Goal: Transaction & Acquisition: Purchase product/service

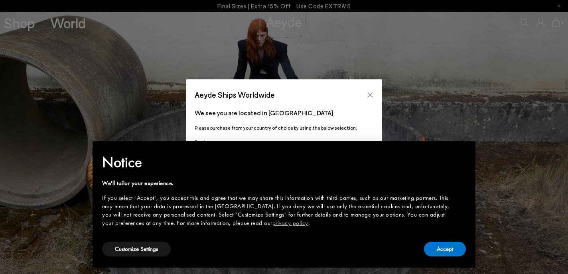
click at [370, 92] on icon "Close" at bounding box center [370, 95] width 6 height 6
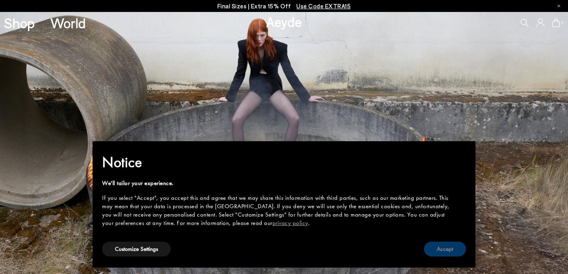
click at [442, 247] on button "Accept" at bounding box center [445, 249] width 42 height 15
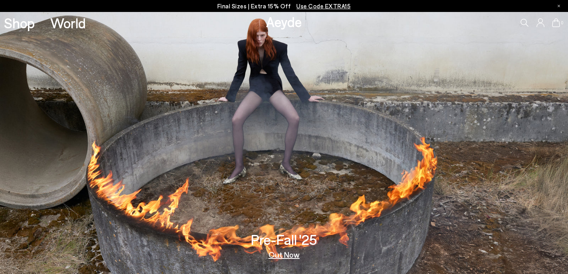
click at [542, 20] on icon at bounding box center [540, 22] width 8 height 9
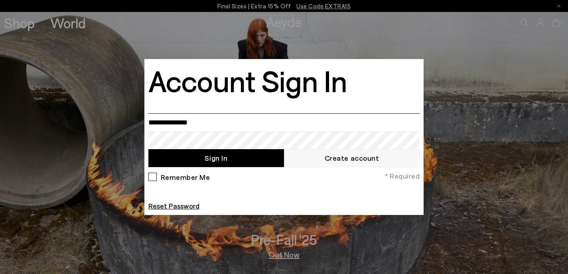
click at [199, 127] on input "email" at bounding box center [283, 122] width 271 height 18
type input "**********"
click at [209, 159] on button "Sign In" at bounding box center [216, 158] width 136 height 18
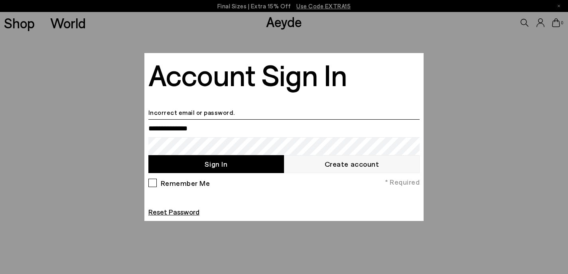
click at [202, 134] on input "email" at bounding box center [283, 128] width 271 height 18
click at [328, 197] on div "Remember Me * Required Reset Password" at bounding box center [283, 197] width 275 height 40
click at [205, 129] on input "email" at bounding box center [283, 128] width 271 height 18
type input "**********"
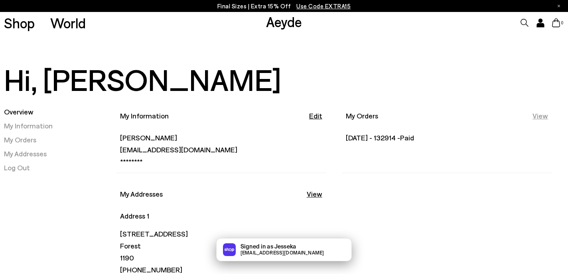
click at [539, 116] on link "View" at bounding box center [540, 116] width 16 height 10
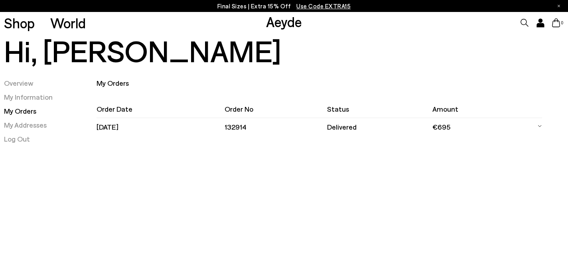
scroll to position [29, 0]
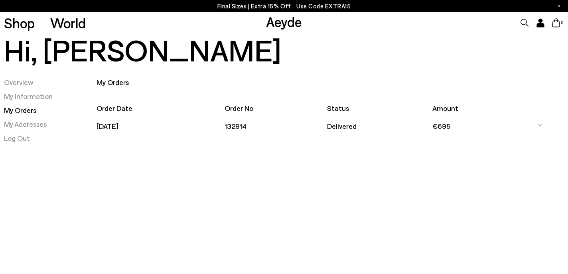
click at [539, 124] on icon at bounding box center [539, 125] width 5 height 12
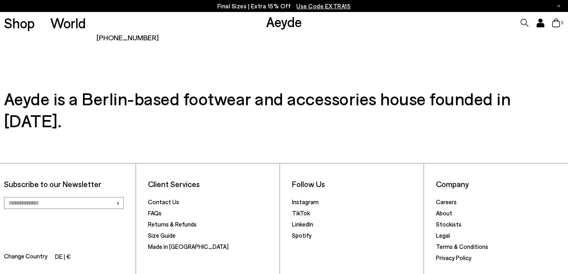
scroll to position [391, 0]
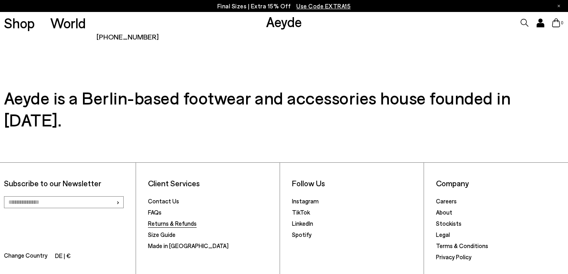
click at [181, 220] on link "Returns & Refunds" at bounding box center [172, 223] width 49 height 7
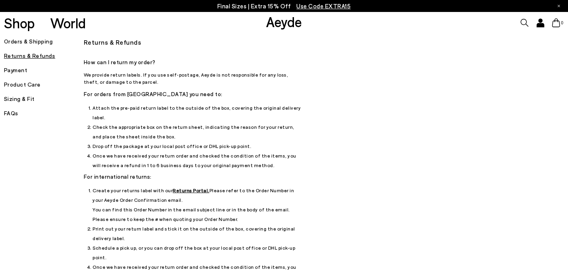
click at [28, 41] on h5 "Orders & Shipping" at bounding box center [44, 41] width 80 height 11
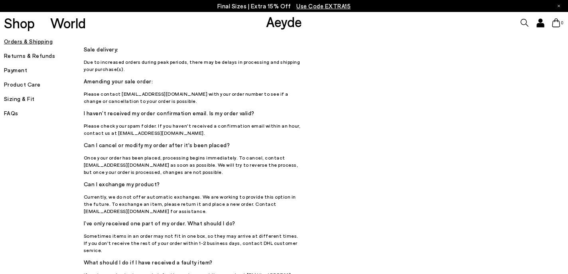
scroll to position [20, 0]
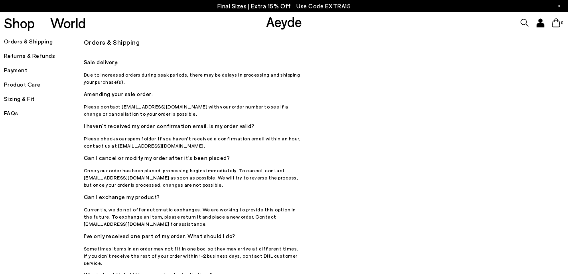
click at [37, 41] on h5 "Orders & Shipping" at bounding box center [44, 41] width 80 height 11
click at [540, 22] on icon at bounding box center [540, 21] width 4 height 4
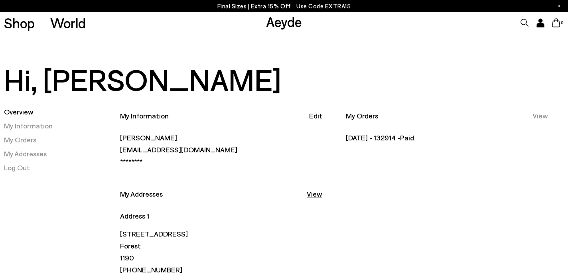
click at [540, 117] on link "View" at bounding box center [540, 116] width 16 height 10
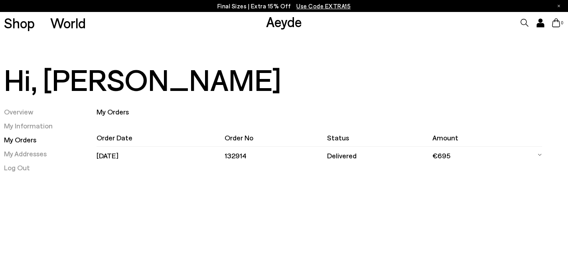
click at [538, 155] on icon at bounding box center [539, 155] width 5 height 12
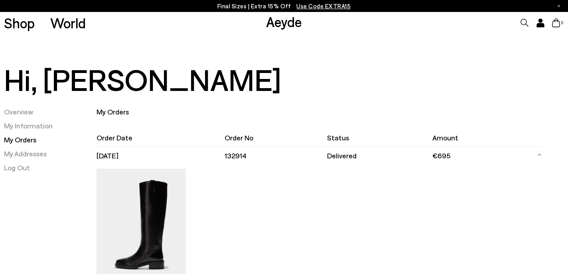
scroll to position [128, 0]
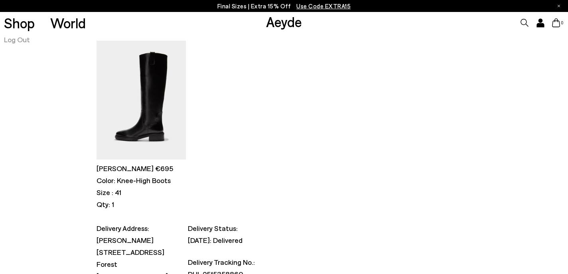
click at [118, 171] on p "Henry €695" at bounding box center [140, 168] width 89 height 10
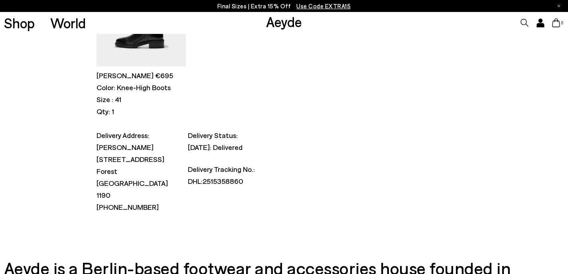
scroll to position [221, 0]
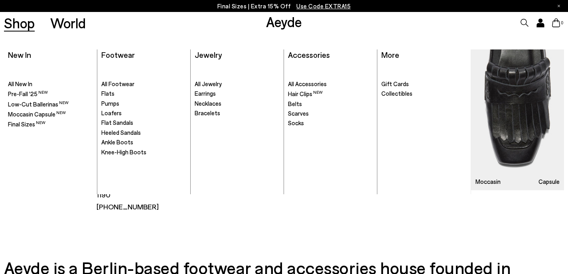
click at [19, 26] on link "Shop" at bounding box center [19, 23] width 31 height 14
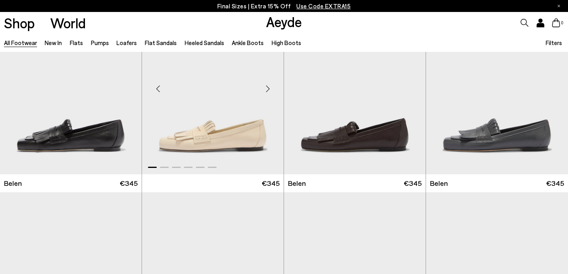
scroll to position [64, 0]
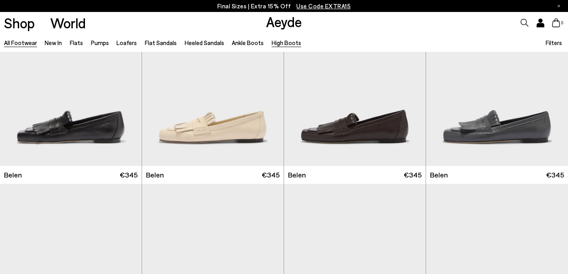
click at [271, 44] on link "High Boots" at bounding box center [285, 42] width 29 height 7
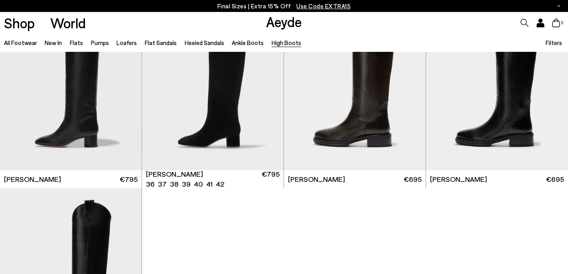
scroll to position [262, 0]
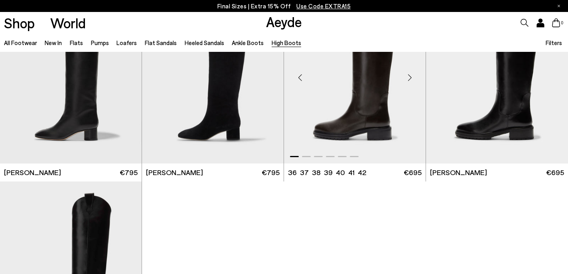
click at [368, 99] on img "1 / 6" at bounding box center [355, 74] width 142 height 178
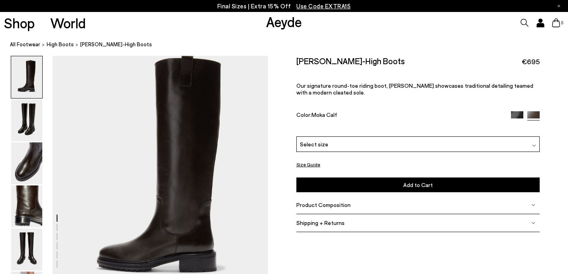
click at [352, 136] on div "Select size" at bounding box center [417, 144] width 243 height 16
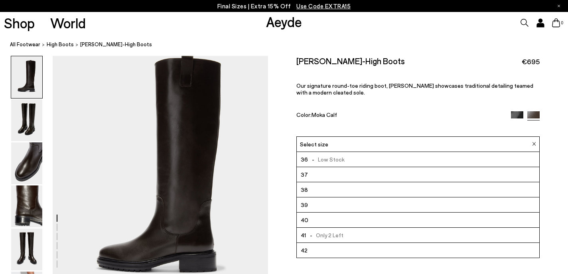
click at [322, 212] on li "40" at bounding box center [418, 219] width 242 height 15
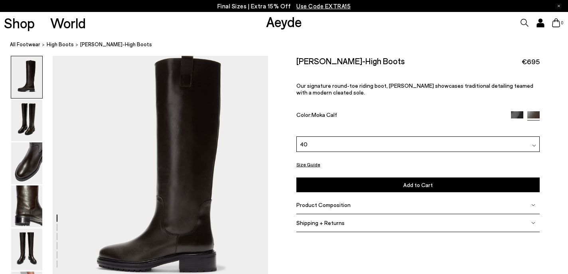
click at [516, 111] on img at bounding box center [517, 117] width 12 height 12
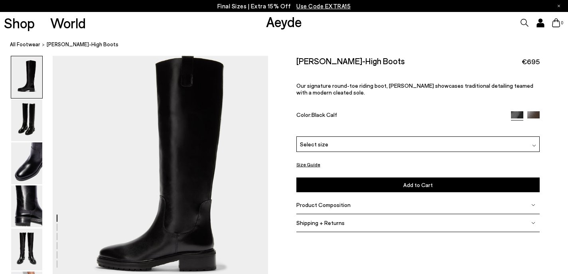
click at [435, 136] on div "Select size" at bounding box center [417, 144] width 243 height 16
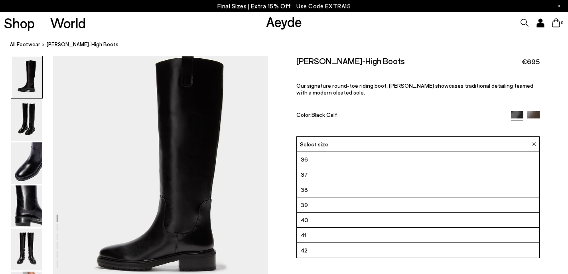
click at [390, 212] on li "40" at bounding box center [418, 219] width 242 height 15
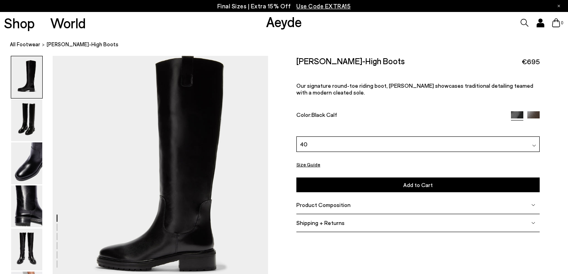
click at [416, 181] on span "Add to Cart" at bounding box center [417, 184] width 29 height 7
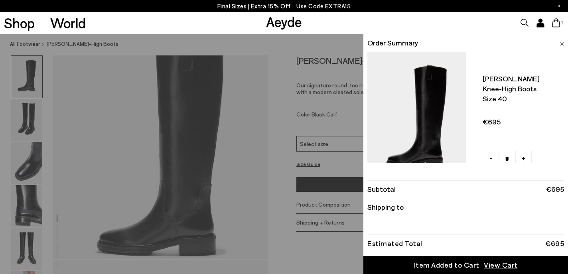
scroll to position [26, 0]
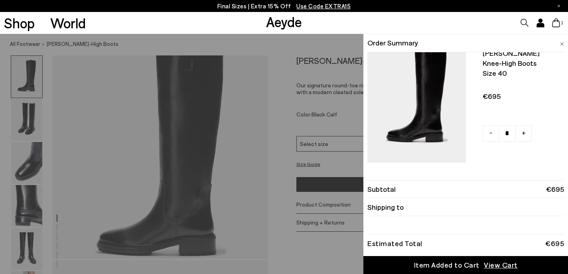
click at [497, 264] on span "View Cart" at bounding box center [501, 265] width 34 height 10
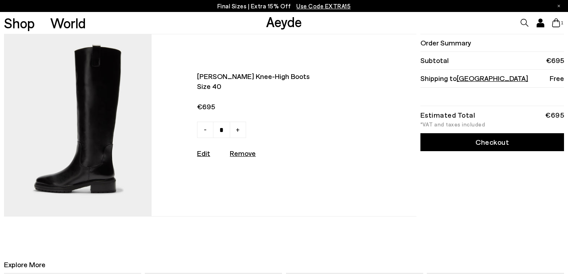
click at [497, 141] on link "Checkout" at bounding box center [492, 142] width 144 height 18
click at [540, 23] on icon at bounding box center [540, 22] width 8 height 9
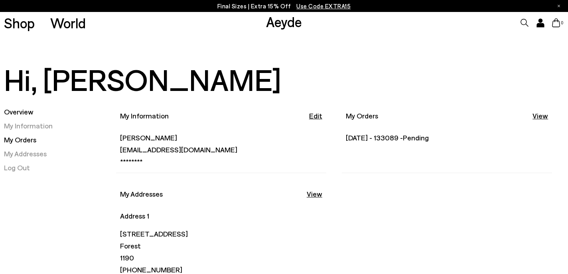
click at [30, 140] on link "My Orders" at bounding box center [20, 139] width 32 height 9
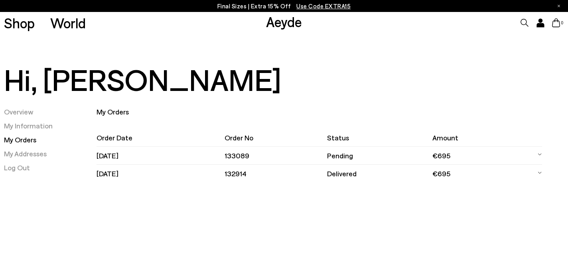
click at [541, 171] on icon at bounding box center [539, 173] width 5 height 12
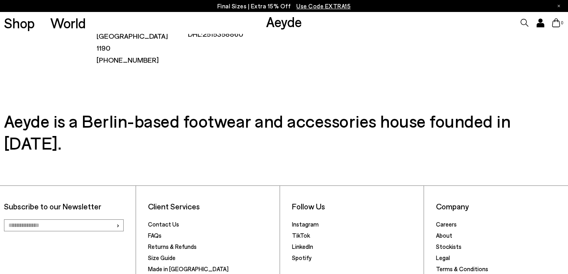
scroll to position [433, 0]
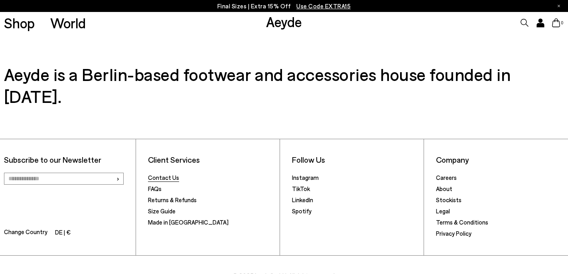
click at [160, 174] on link "Contact Us" at bounding box center [163, 177] width 31 height 7
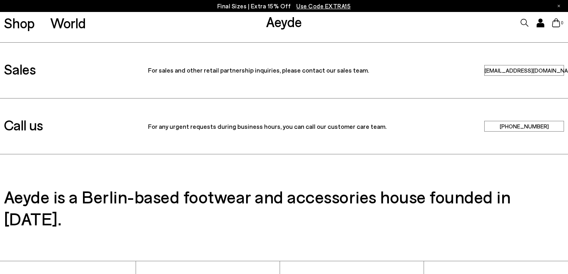
scroll to position [281, 0]
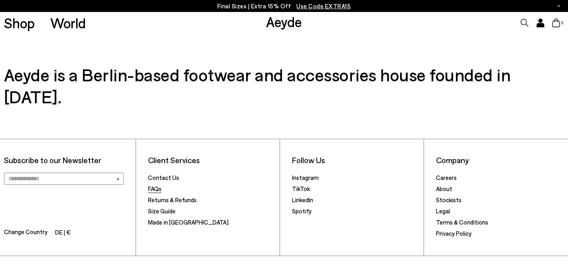
click at [154, 185] on link "FAQs" at bounding box center [155, 188] width 14 height 7
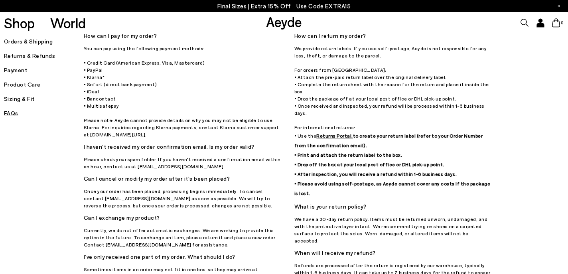
scroll to position [27, 0]
click at [334, 132] on u "Returns Portal." at bounding box center [334, 135] width 37 height 6
